Goal: Information Seeking & Learning: Find specific fact

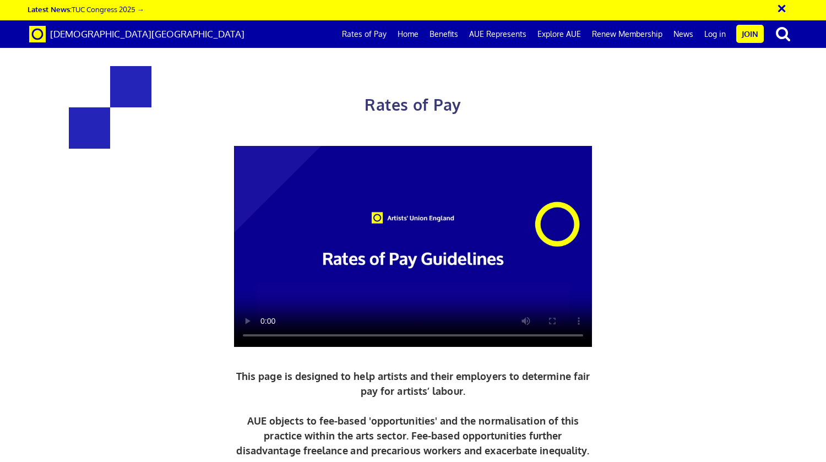
scroll to position [417, 0]
drag, startPoint x: 597, startPoint y: 220, endPoint x: 652, endPoint y: 336, distance: 127.9
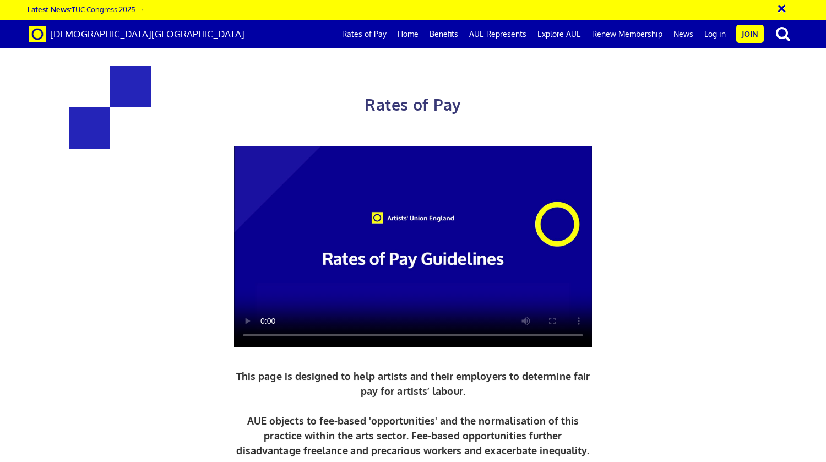
drag, startPoint x: 240, startPoint y: 317, endPoint x: 270, endPoint y: 317, distance: 29.7
copy span "44.00"
